Goal: Understand process/instructions: Learn how to perform a task or action

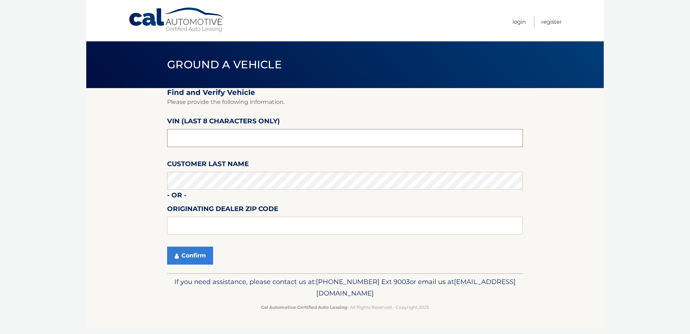
click at [226, 139] on input "text" at bounding box center [345, 138] width 356 height 18
type input "PC504108"
drag, startPoint x: 286, startPoint y: 293, endPoint x: 401, endPoint y: 296, distance: 114.7
click at [401, 296] on p "If you need assistance, please contact us at: [PHONE_NUMBER] Ext 9003 or email …" at bounding box center [345, 287] width 346 height 23
drag, startPoint x: 401, startPoint y: 296, endPoint x: 397, endPoint y: 294, distance: 4.2
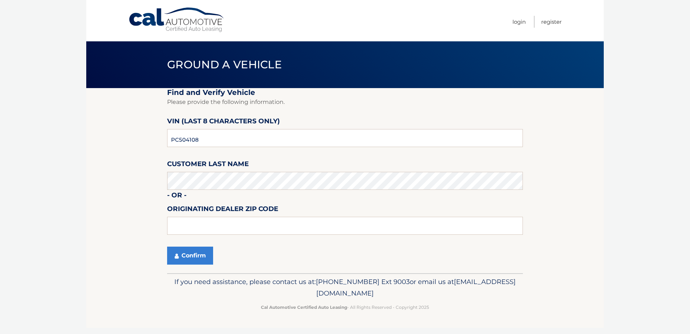
copy span "[EMAIL_ADDRESS][DOMAIN_NAME]"
